Goal: Navigation & Orientation: Understand site structure

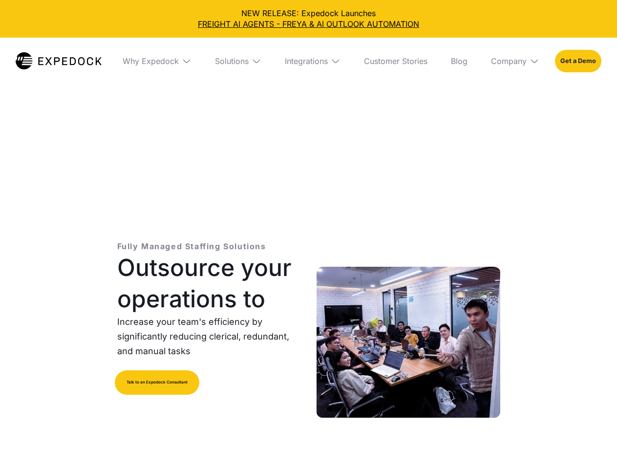
select select
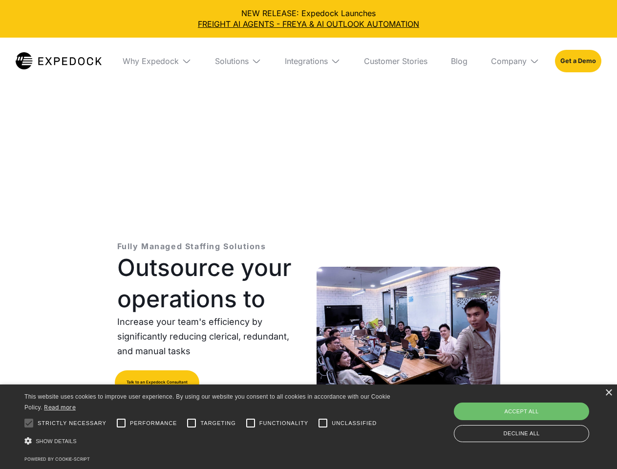
click at [308, 61] on div "Integrations" at bounding box center [306, 61] width 43 height 10
click at [157, 61] on div "Why Expedock" at bounding box center [142, 61] width 56 height 10
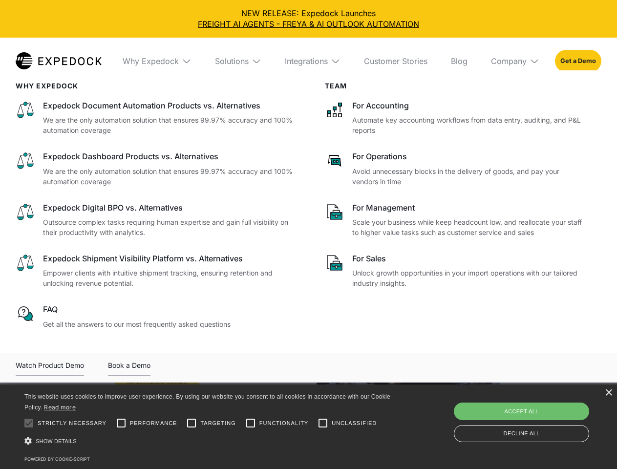
click at [238, 61] on div "Solutions" at bounding box center [232, 61] width 34 height 10
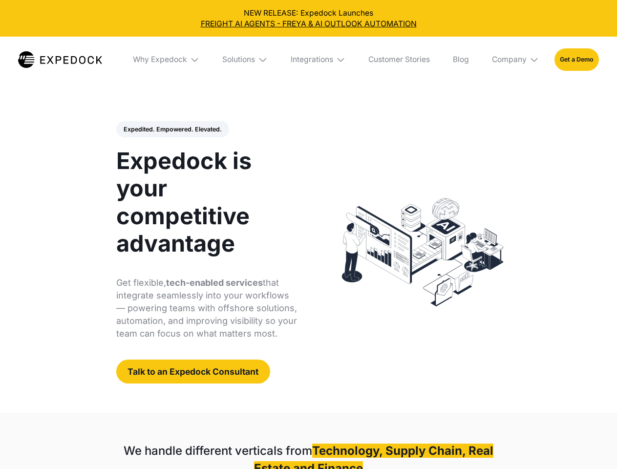
select select
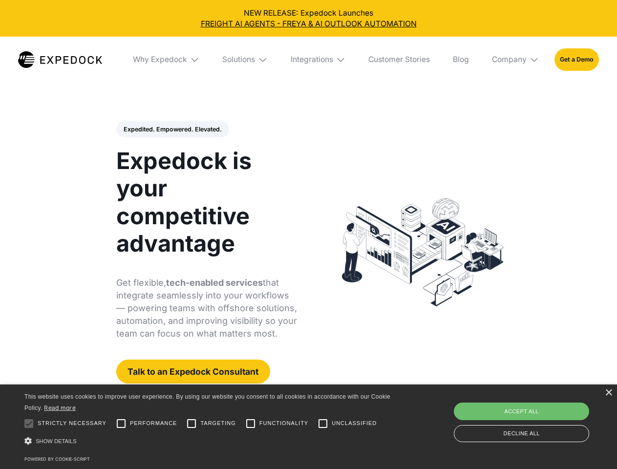
click at [308, 60] on div "Integrations" at bounding box center [312, 60] width 43 height 10
click at [167, 60] on div "Why Expedock" at bounding box center [152, 60] width 54 height 10
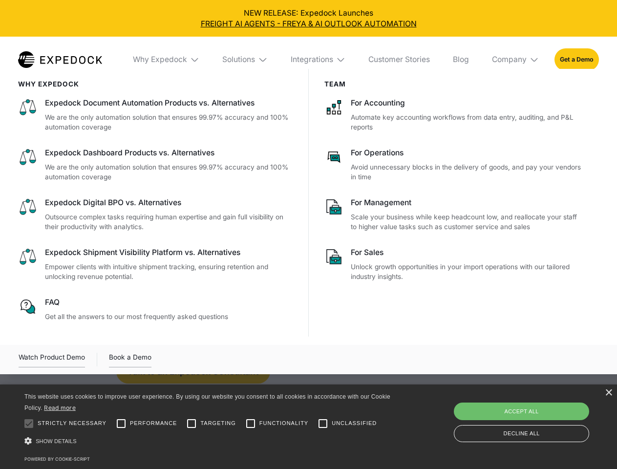
click at [246, 60] on div "Solutions" at bounding box center [238, 60] width 33 height 10
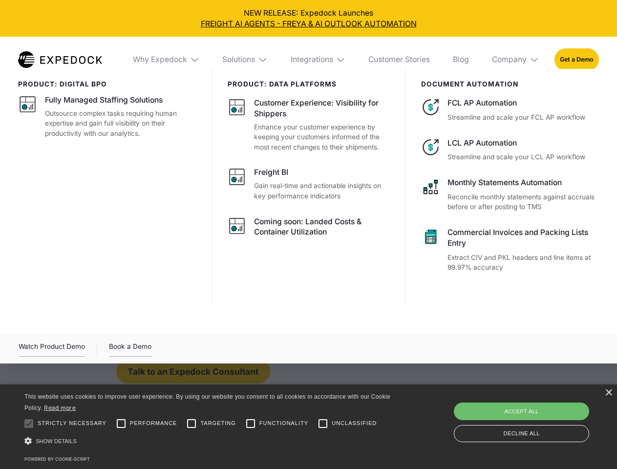
click at [319, 60] on div "Integrations" at bounding box center [312, 60] width 43 height 10
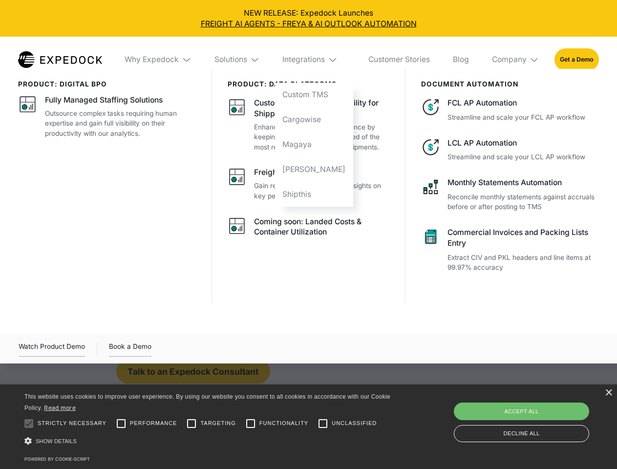
click at [516, 60] on div "Company" at bounding box center [509, 60] width 35 height 10
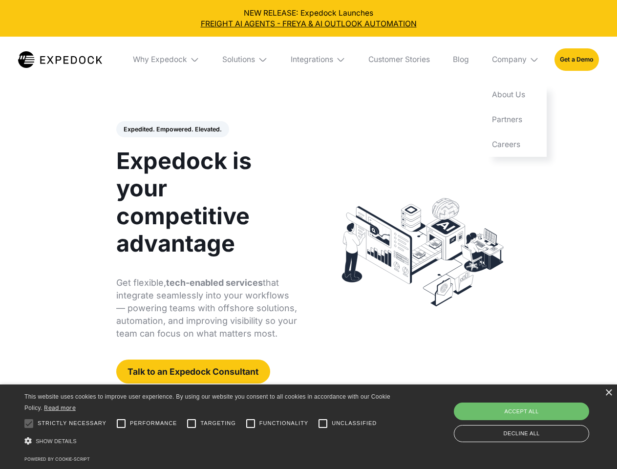
click at [172, 130] on div "Expedited. Empowered. Elevated. Automate Freight Document Extraction at 99.97% …" at bounding box center [206, 252] width 181 height 263
click at [29, 424] on div at bounding box center [29, 424] width 20 height 20
click at [121, 424] on input "Performance" at bounding box center [121, 424] width 20 height 20
checkbox input "true"
click at [192, 424] on input "Targeting" at bounding box center [192, 424] width 20 height 20
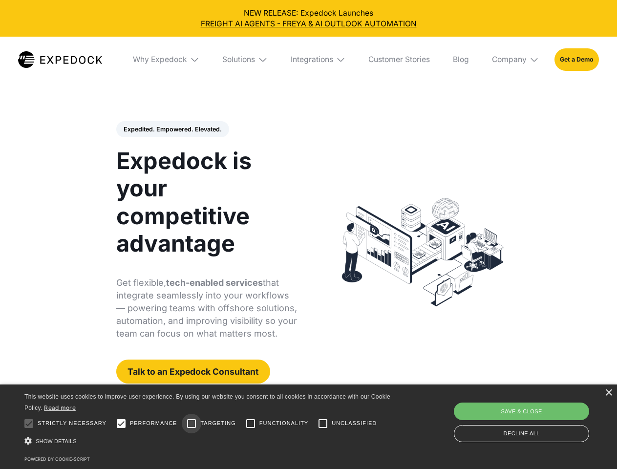
checkbox input "true"
click at [251, 424] on input "Functionality" at bounding box center [251, 424] width 20 height 20
checkbox input "true"
